Goal: Task Accomplishment & Management: Complete application form

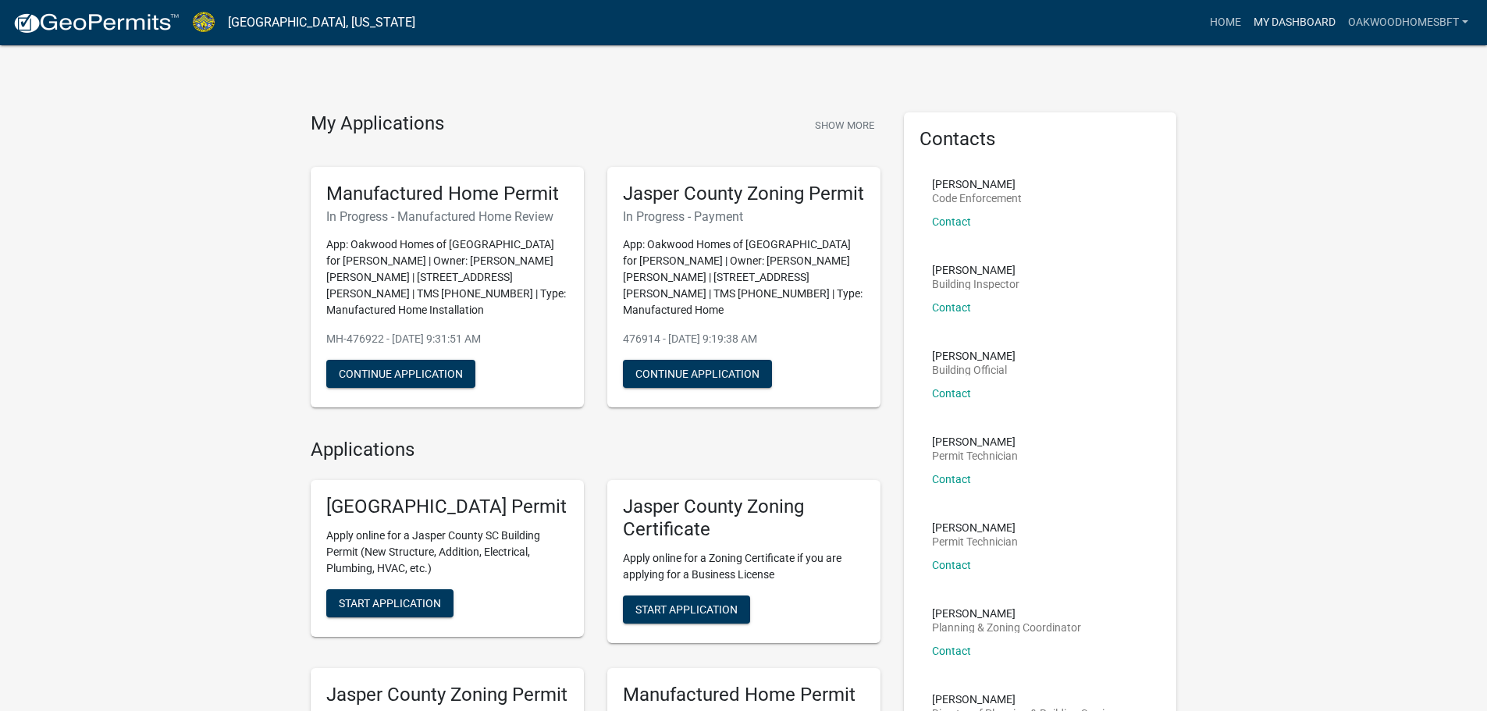
click at [1327, 34] on link "My Dashboard" at bounding box center [1294, 23] width 94 height 30
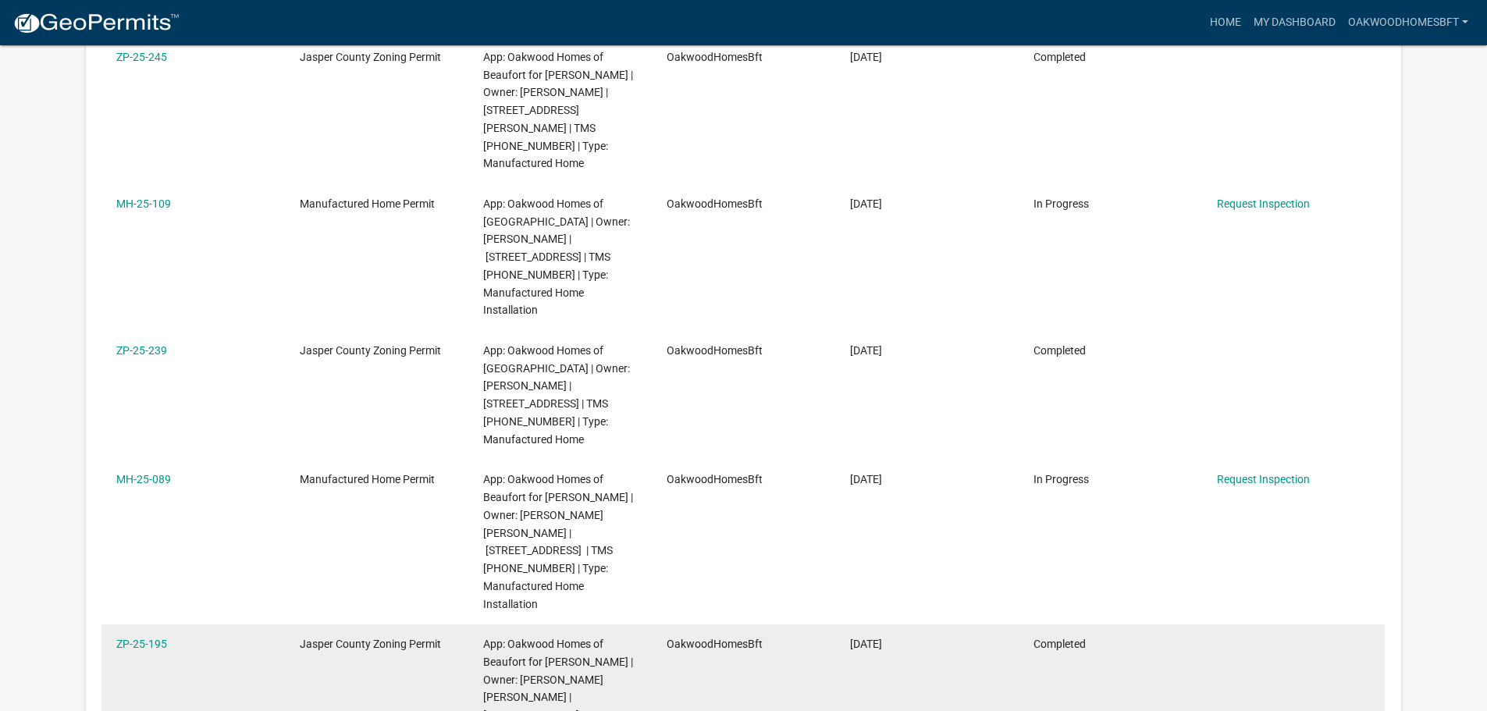
scroll to position [1299, 0]
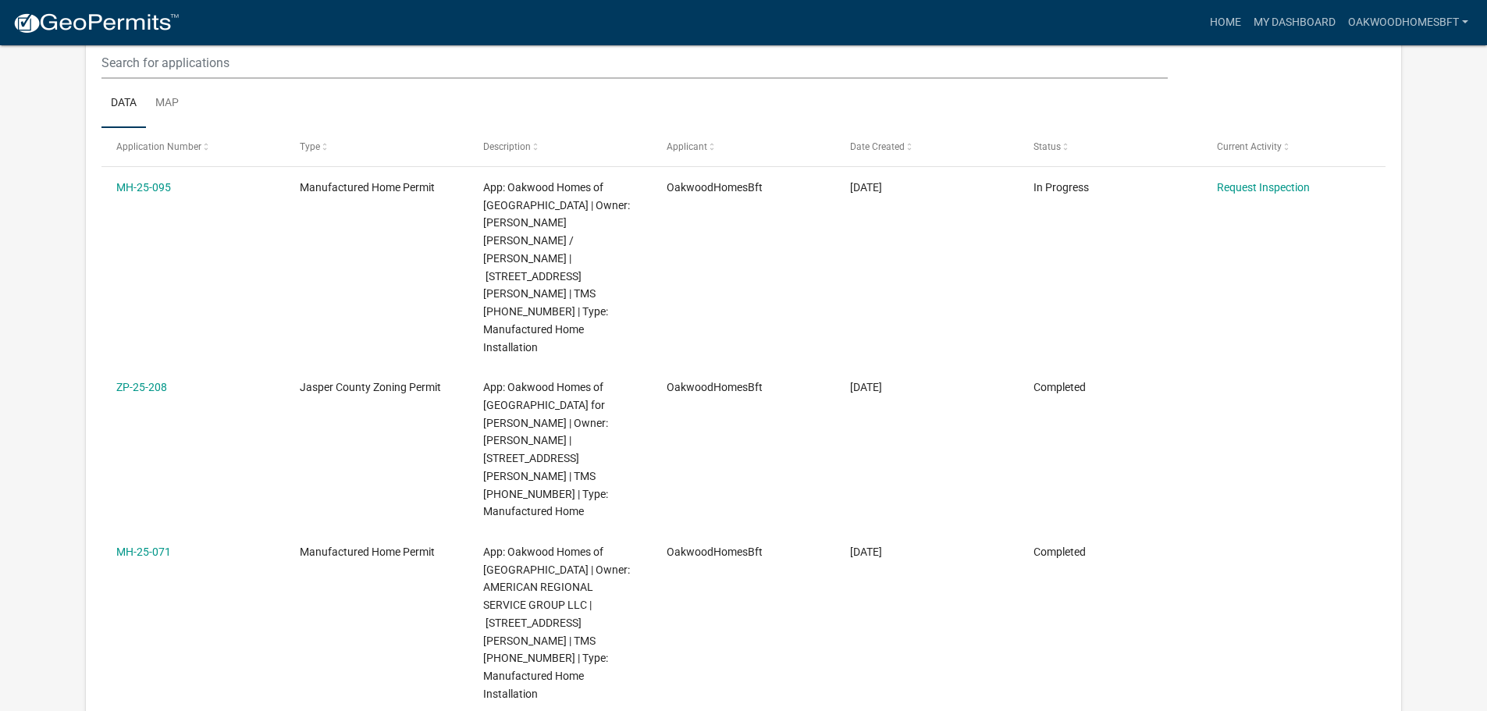
scroll to position [207, 0]
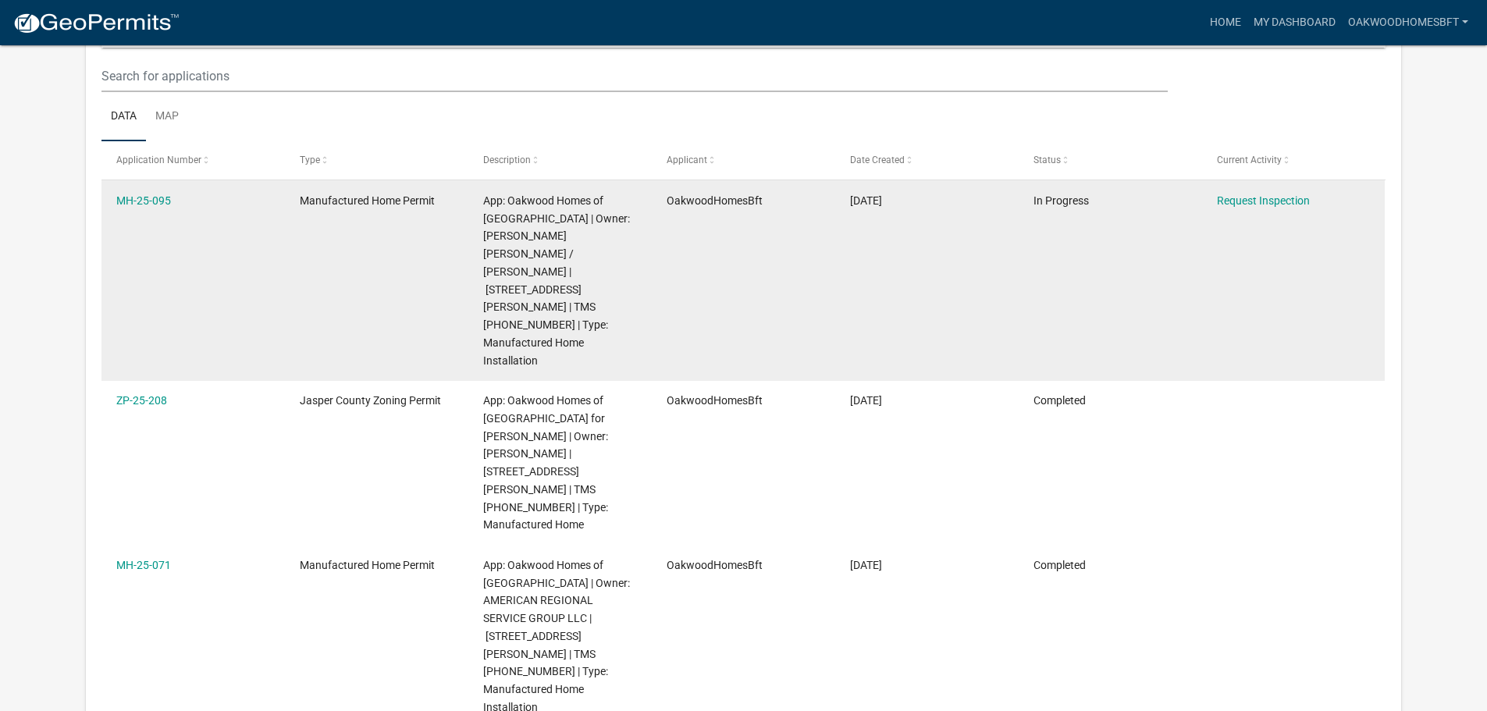
click at [1290, 192] on div "Request Inspection" at bounding box center [1293, 201] width 153 height 18
click at [1284, 203] on link "Request Inspection" at bounding box center [1263, 200] width 93 height 12
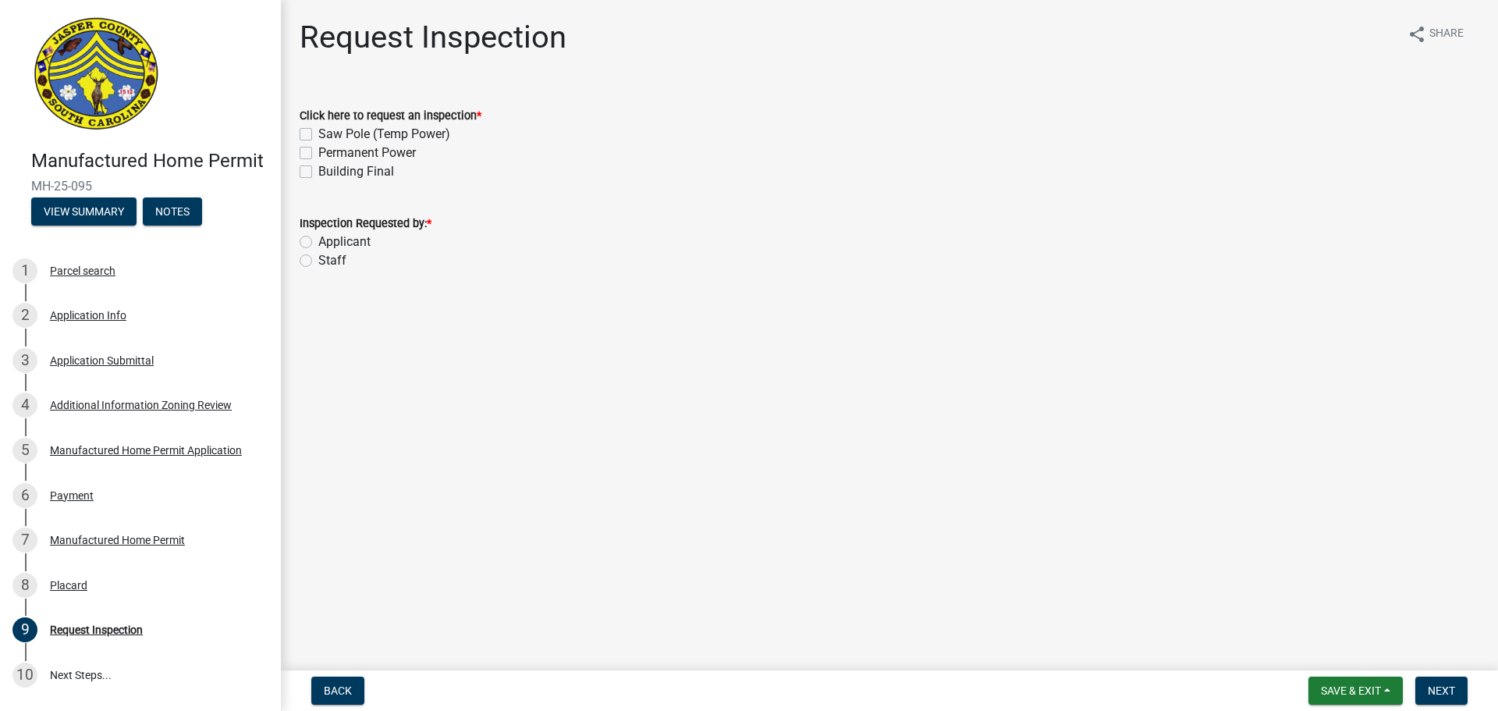
click at [382, 163] on label "Building Final" at bounding box center [356, 171] width 76 height 19
click at [329, 163] on input "Building Final" at bounding box center [323, 167] width 10 height 10
checkbox input "true"
checkbox input "false"
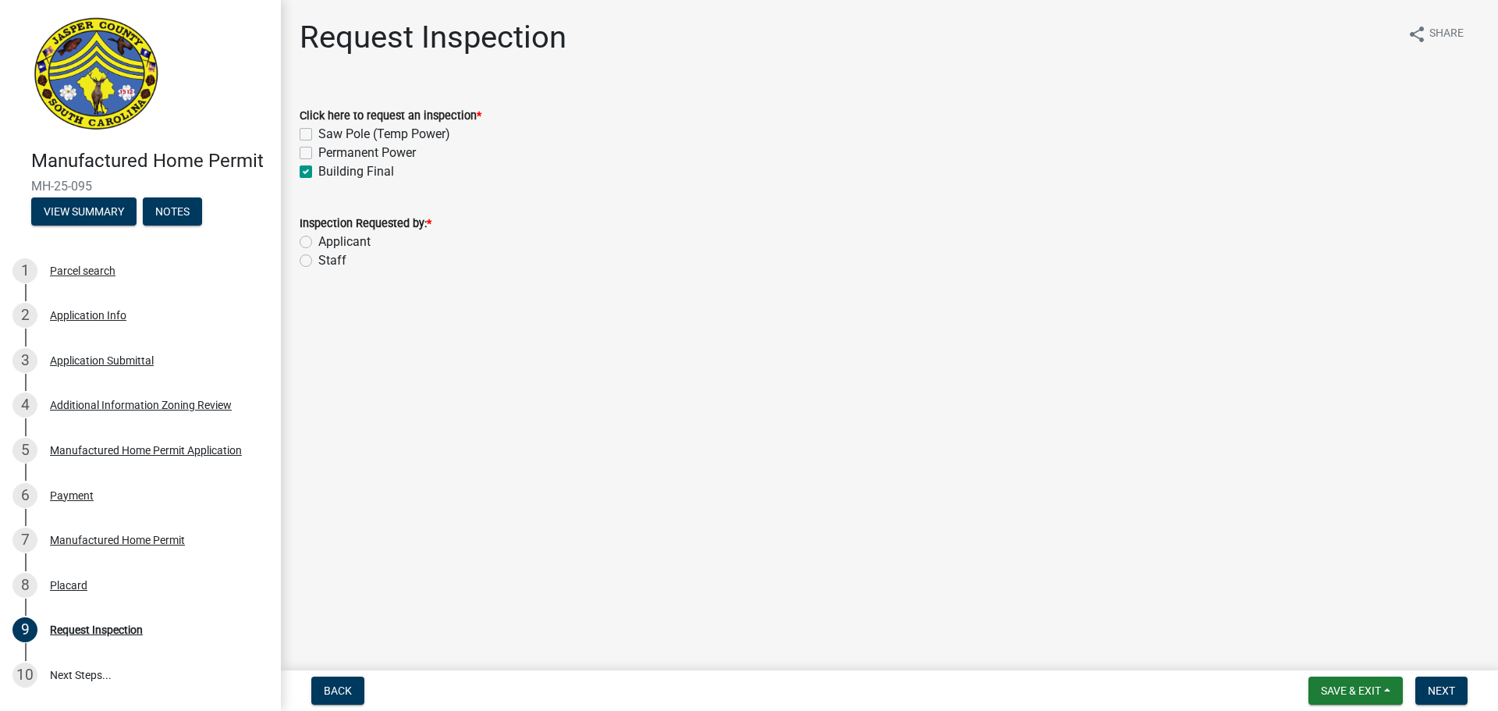
checkbox input "true"
click at [371, 147] on label "Permanent Power" at bounding box center [367, 153] width 98 height 19
click at [329, 147] on input "Permanent Power" at bounding box center [323, 149] width 10 height 10
checkbox input "true"
checkbox input "false"
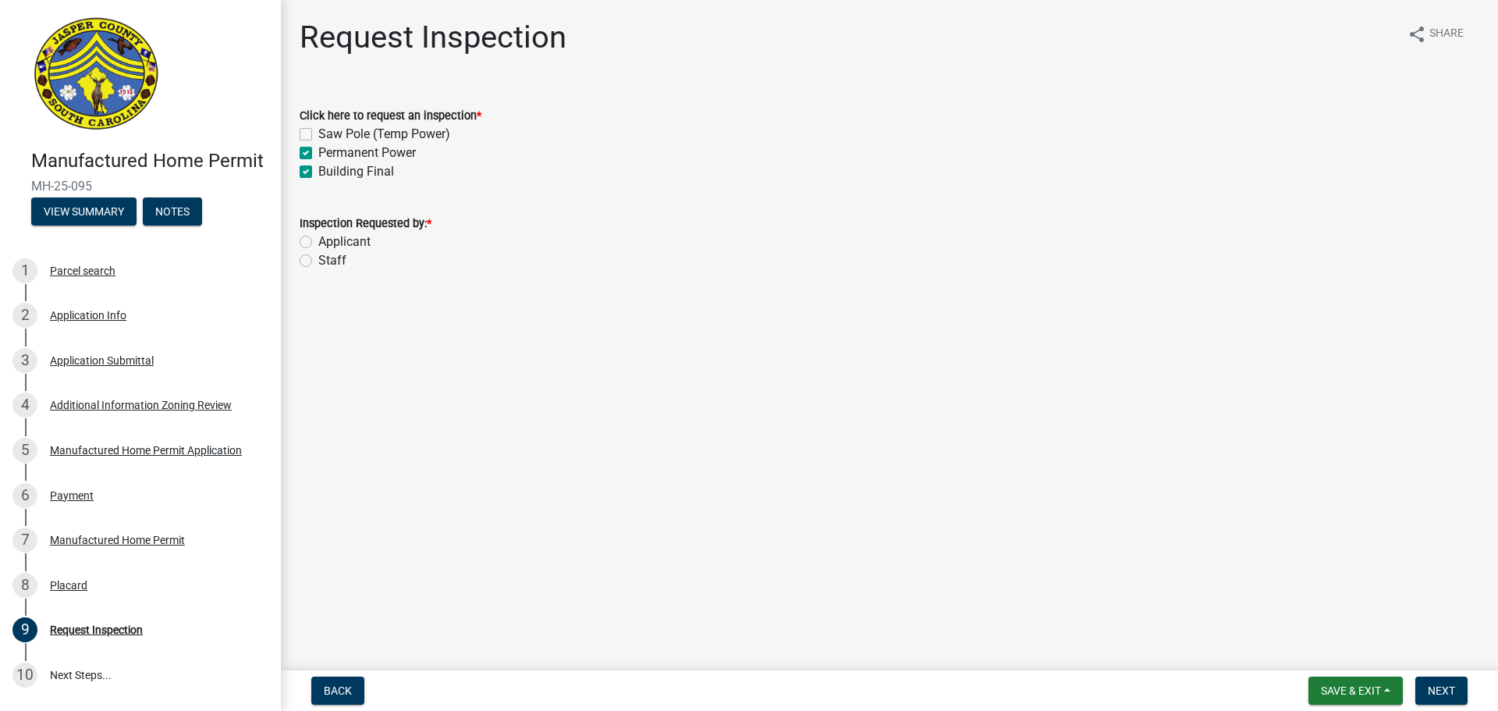
checkbox input "true"
click at [362, 151] on label "Permanent Power" at bounding box center [367, 153] width 98 height 19
click at [329, 151] on input "Permanent Power" at bounding box center [323, 149] width 10 height 10
checkbox input "false"
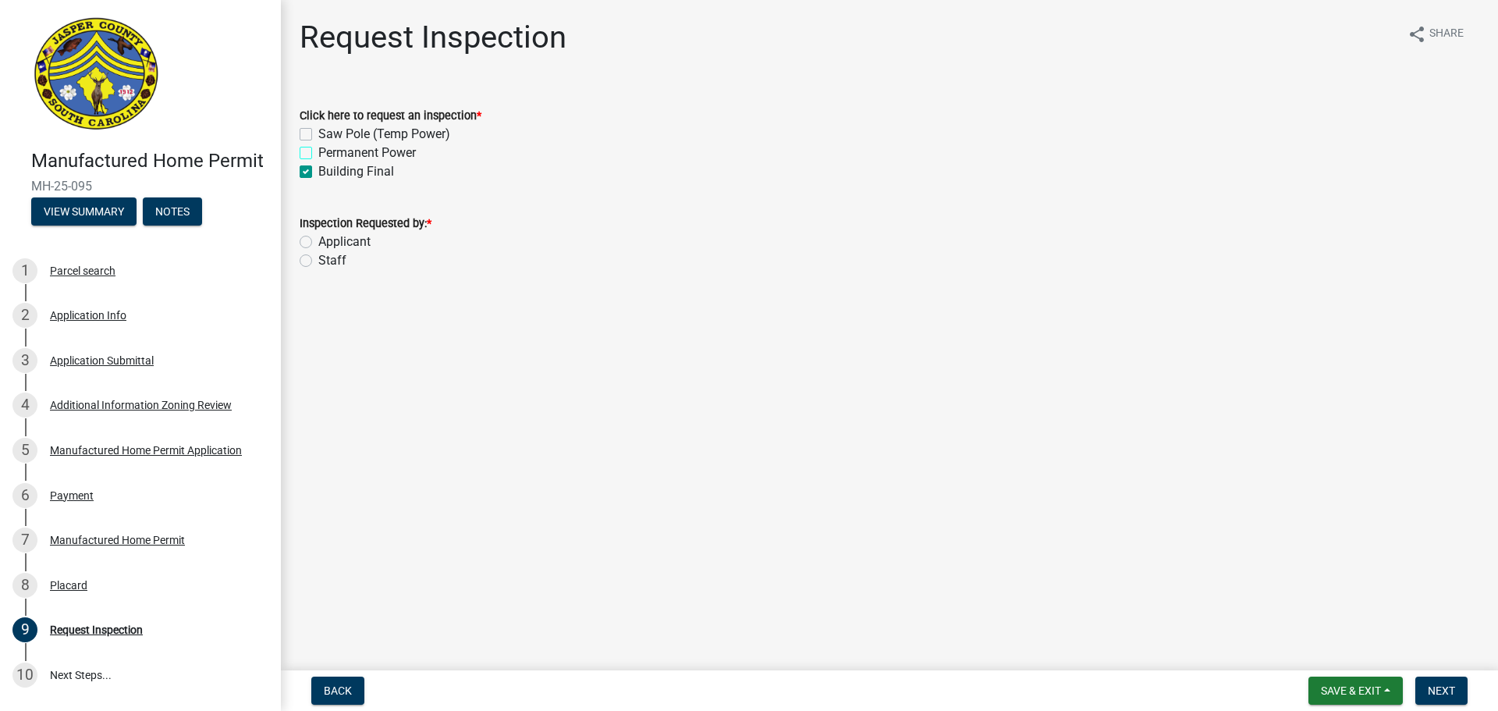
checkbox input "false"
checkbox input "true"
click at [398, 155] on label "Permanent Power" at bounding box center [367, 153] width 98 height 19
click at [329, 154] on input "Permanent Power" at bounding box center [323, 149] width 10 height 10
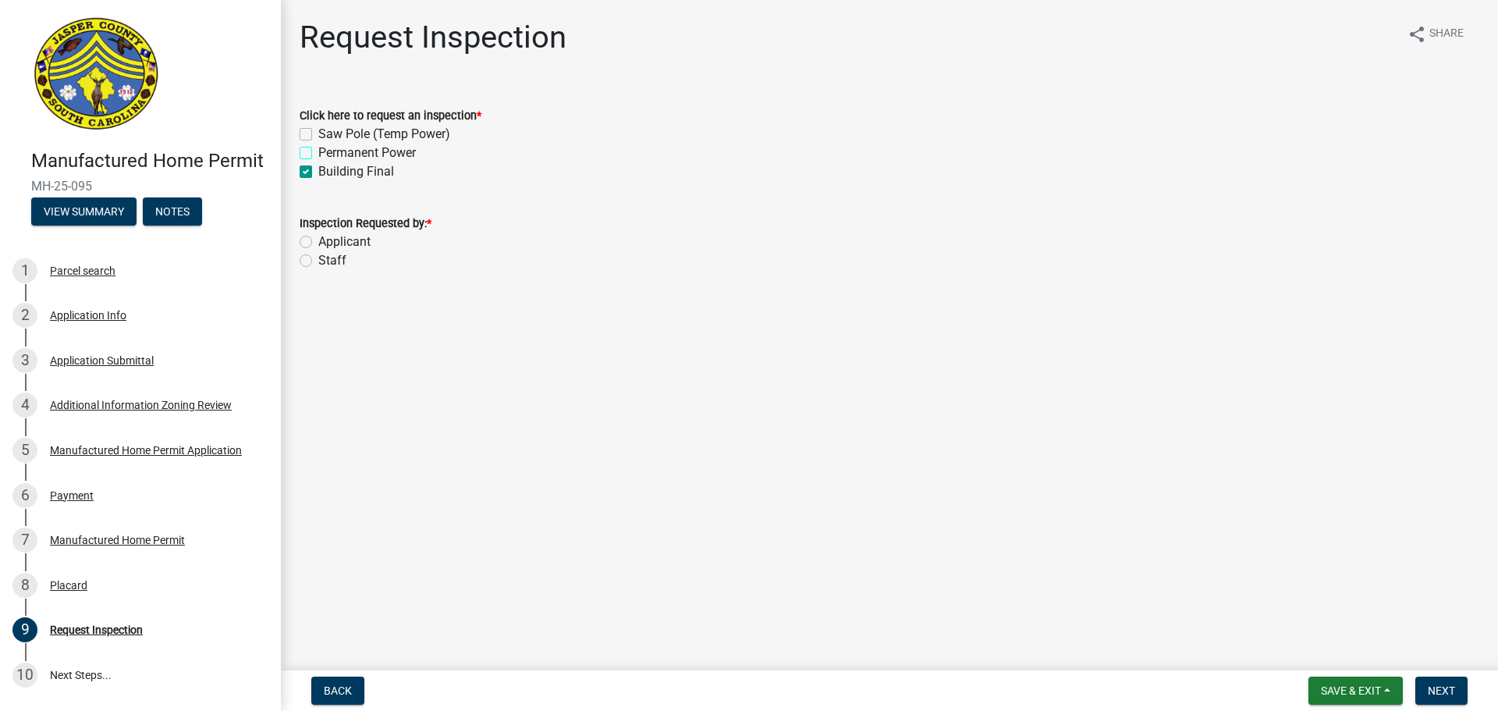
checkbox input "true"
checkbox input "false"
checkbox input "true"
click at [350, 240] on label "Applicant" at bounding box center [344, 242] width 52 height 19
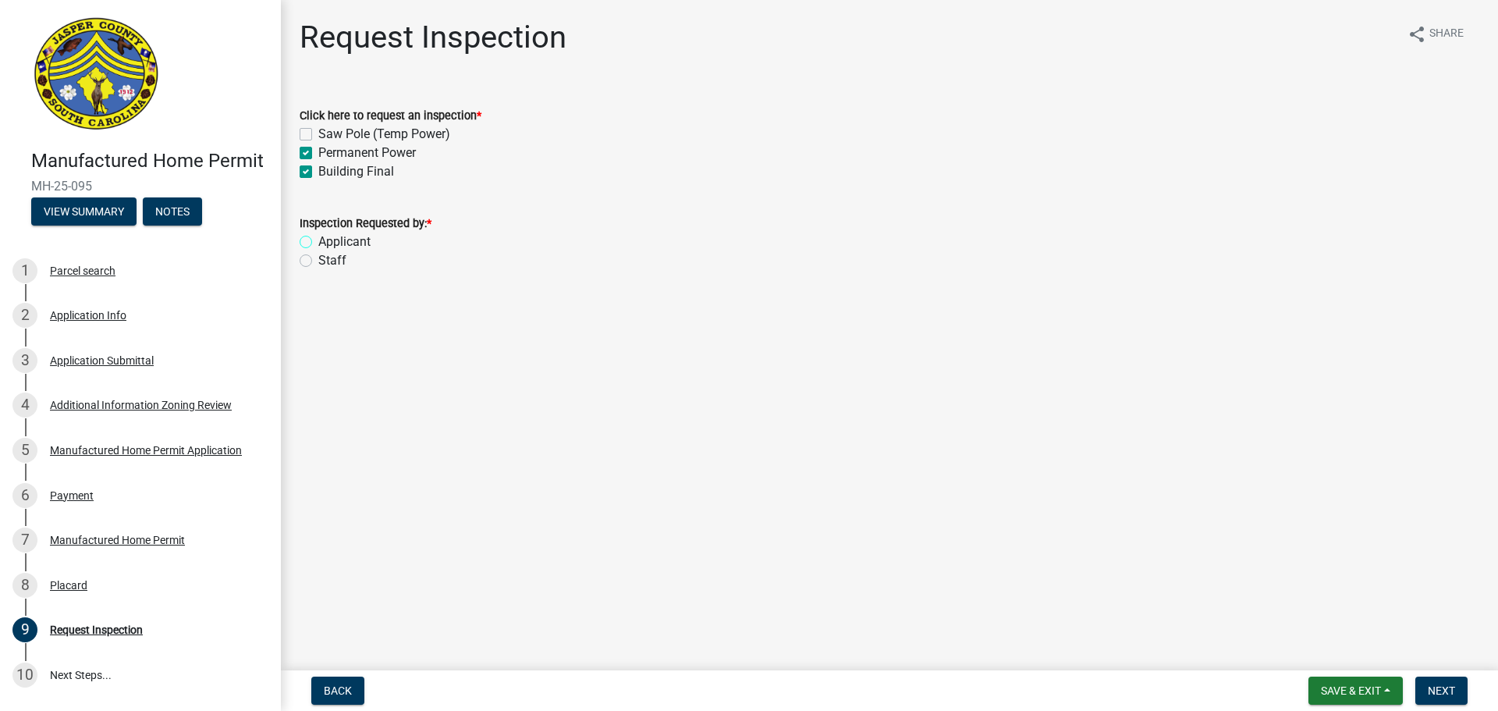
click at [329, 240] on input "Applicant" at bounding box center [323, 238] width 10 height 10
radio input "true"
click at [1451, 702] on button "Next" at bounding box center [1442, 691] width 52 height 28
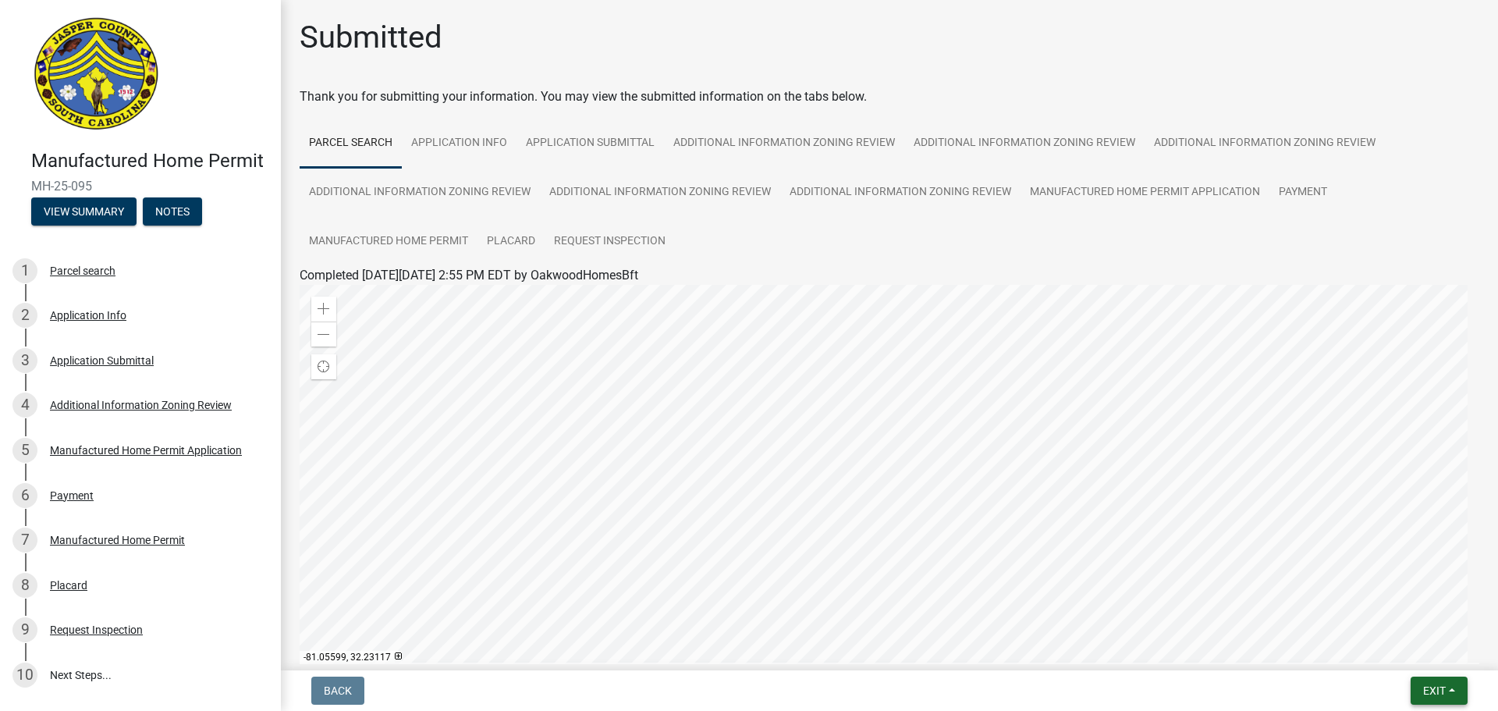
drag, startPoint x: 1463, startPoint y: 698, endPoint x: 1449, endPoint y: 691, distance: 15.7
click at [1459, 696] on button "Exit" at bounding box center [1439, 691] width 57 height 28
click at [1415, 656] on button "Save & Exit" at bounding box center [1405, 649] width 125 height 37
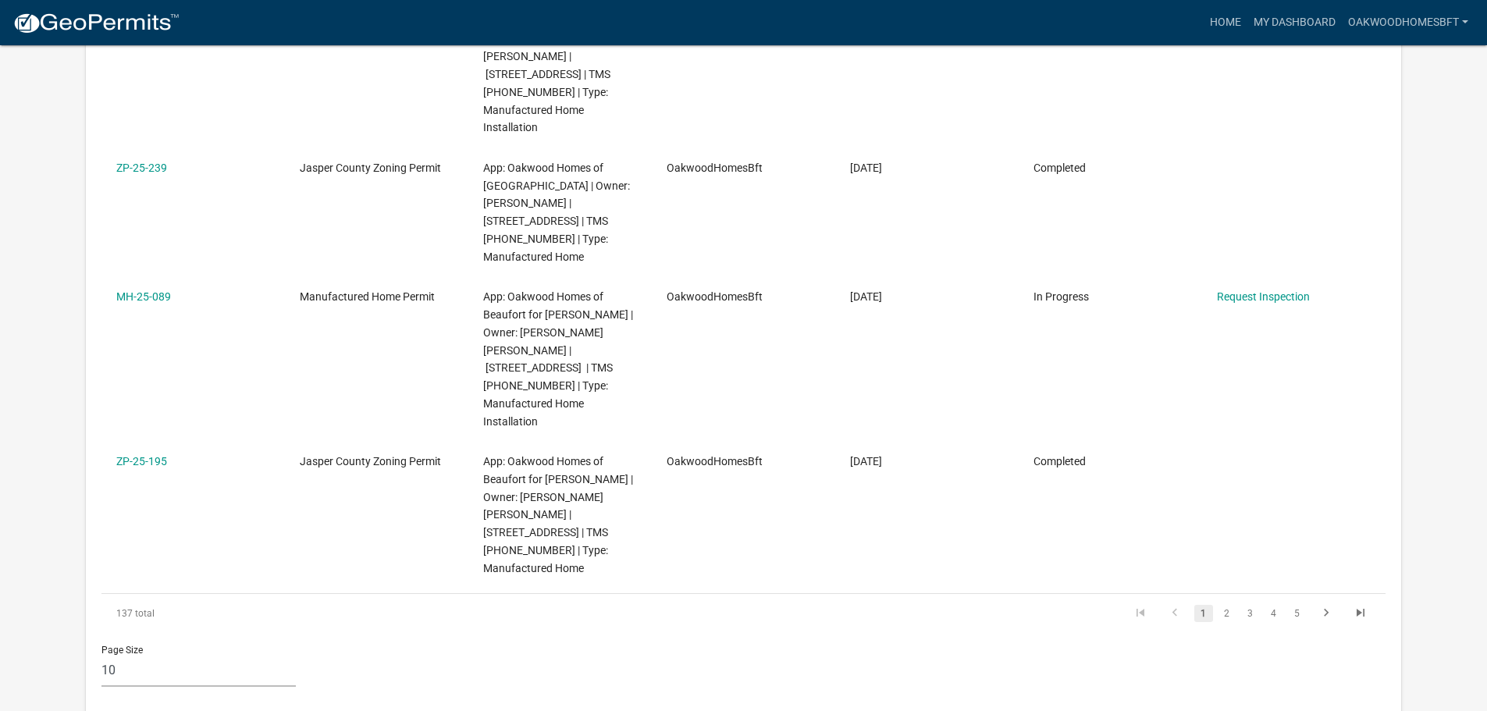
scroll to position [1561, 0]
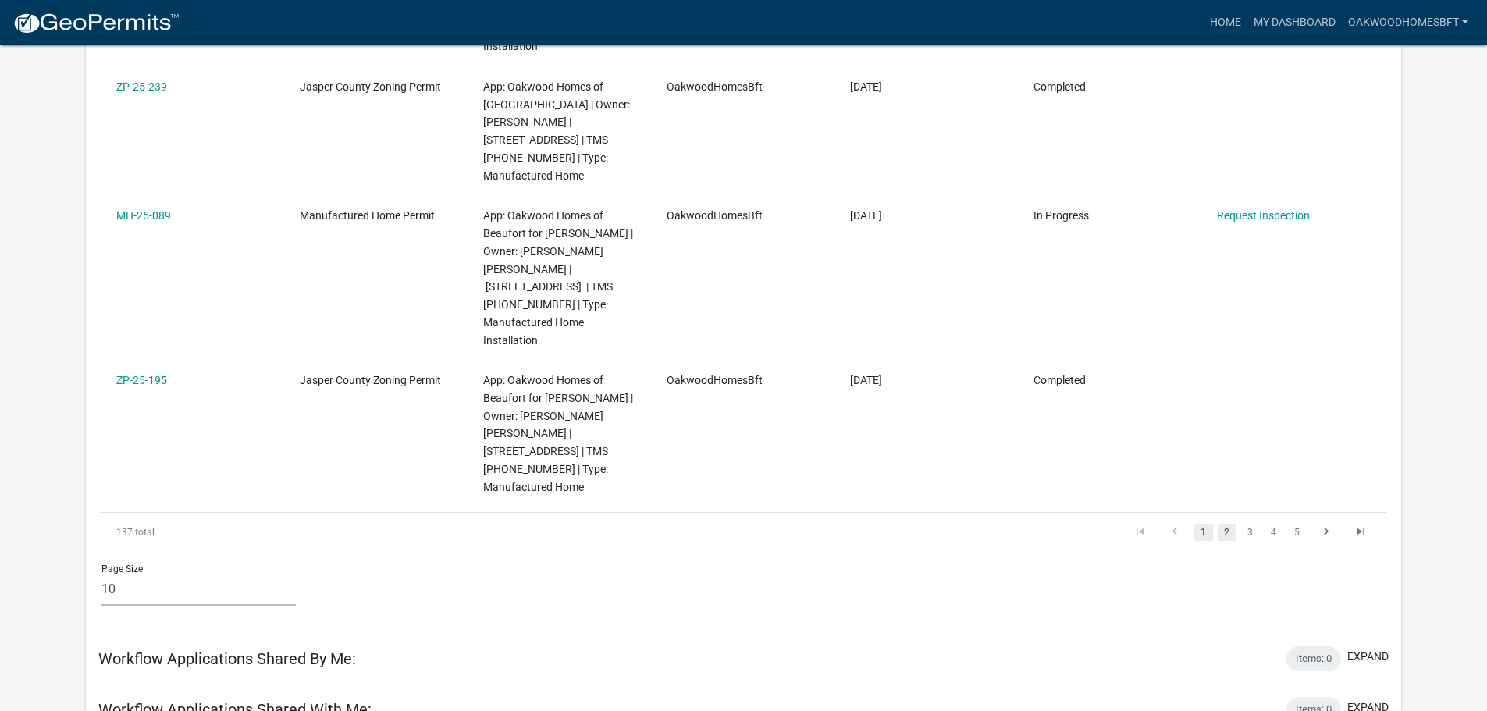
click at [1225, 524] on link "2" at bounding box center [1226, 532] width 19 height 17
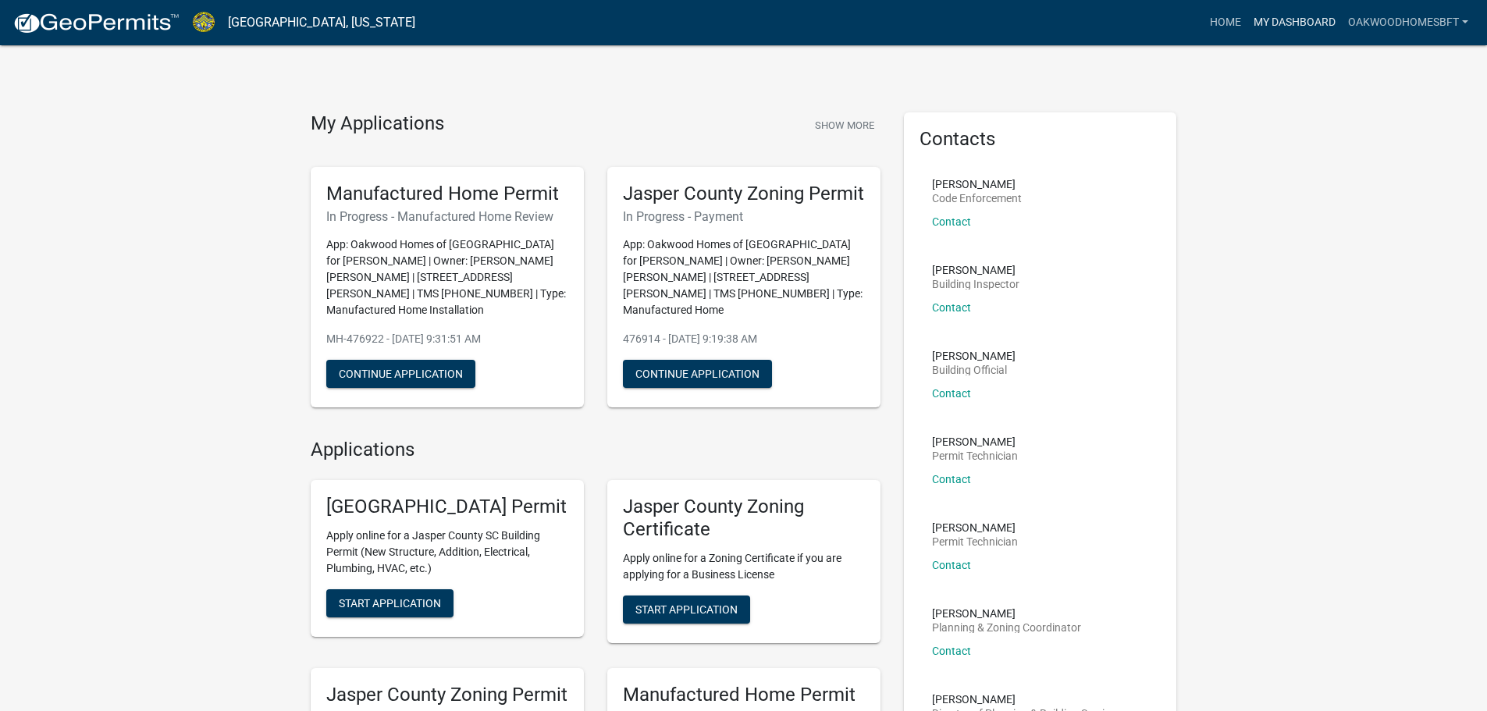
click at [1329, 15] on link "My Dashboard" at bounding box center [1294, 23] width 94 height 30
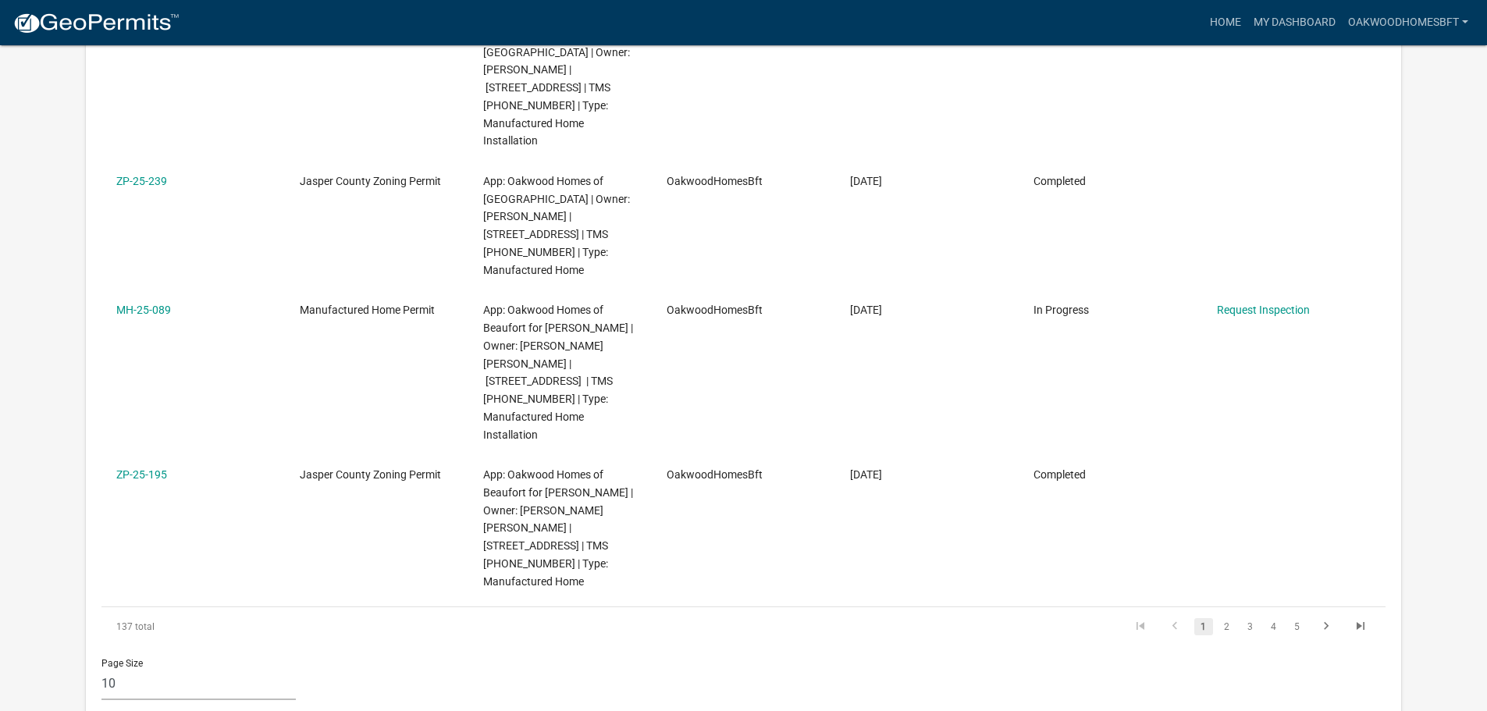
scroll to position [1561, 0]
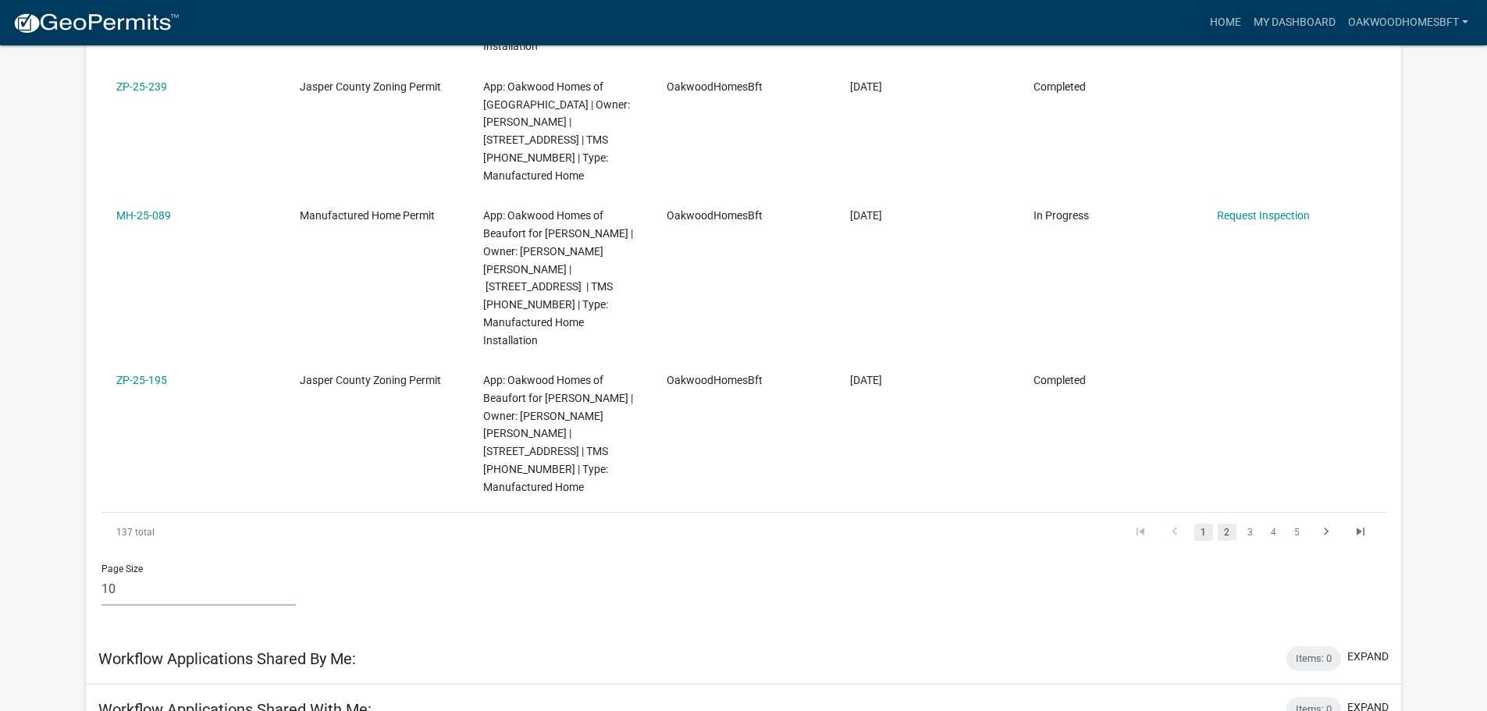
click at [1220, 524] on link "2" at bounding box center [1226, 532] width 19 height 17
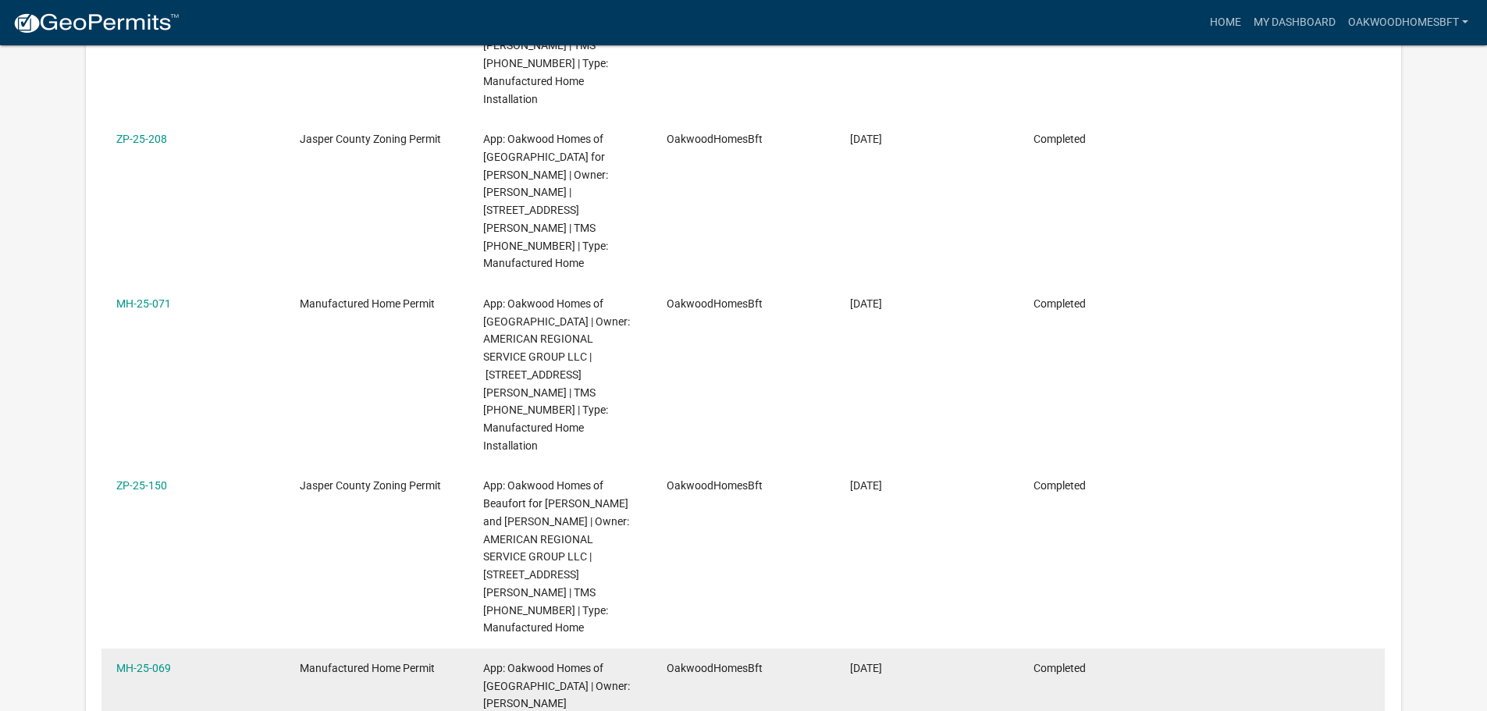
scroll to position [78, 0]
